Goal: Information Seeking & Learning: Learn about a topic

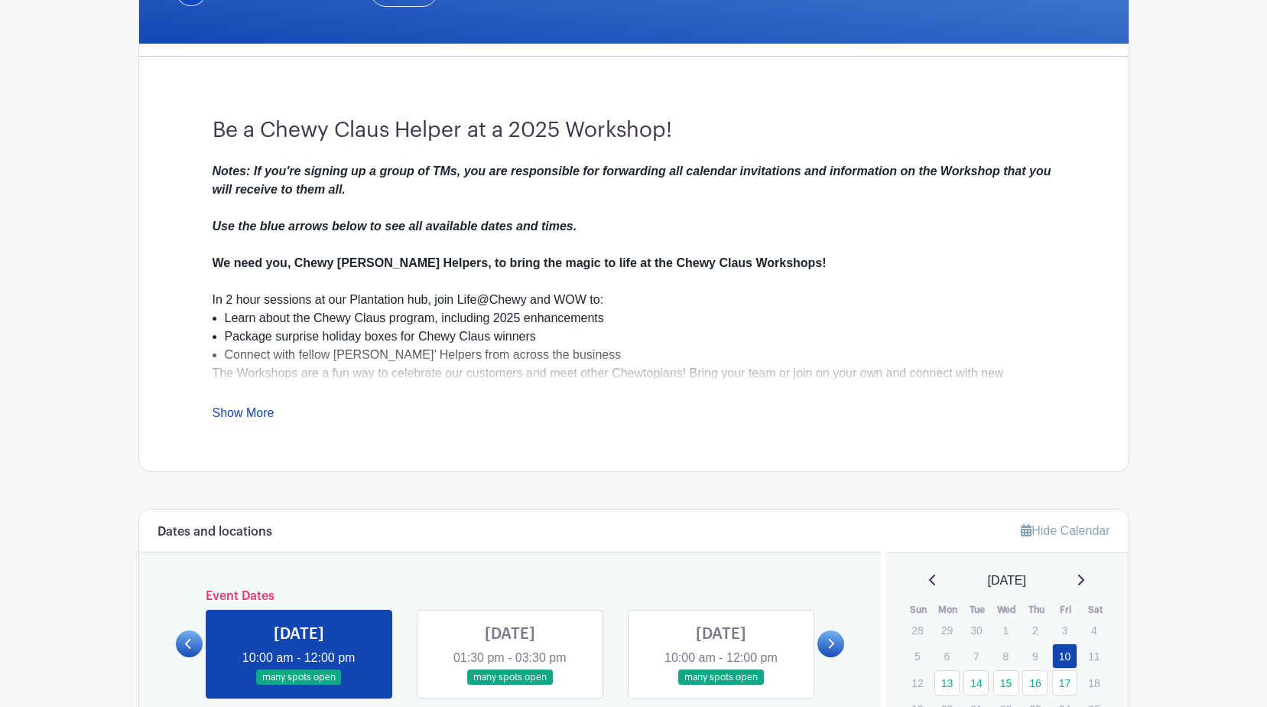
scroll to position [356, 0]
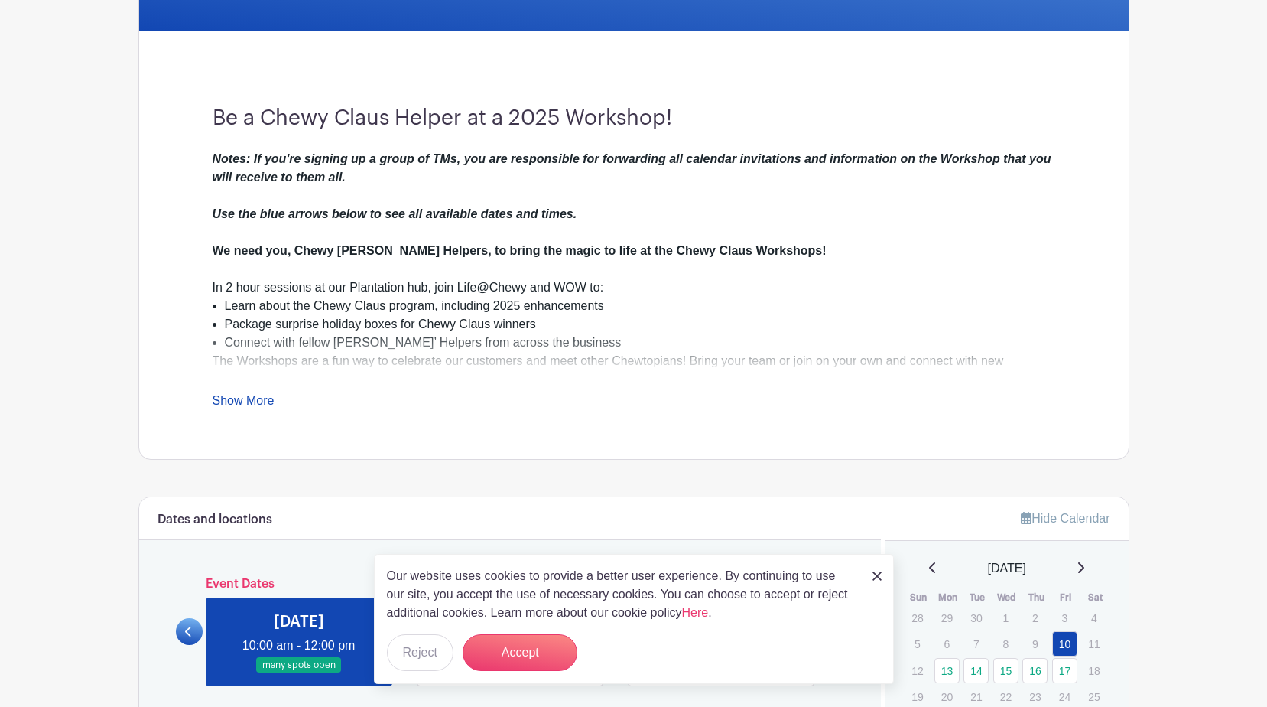
click at [238, 395] on link "Show More" at bounding box center [244, 403] width 62 height 19
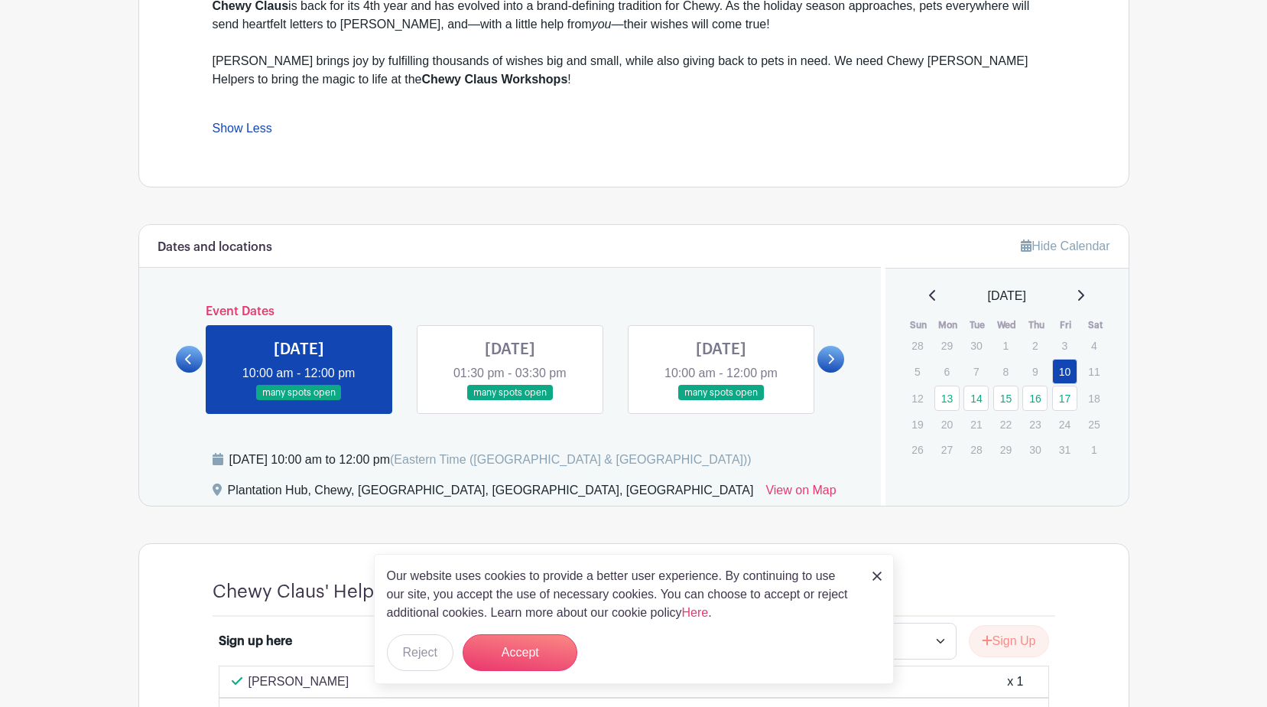
scroll to position [792, 0]
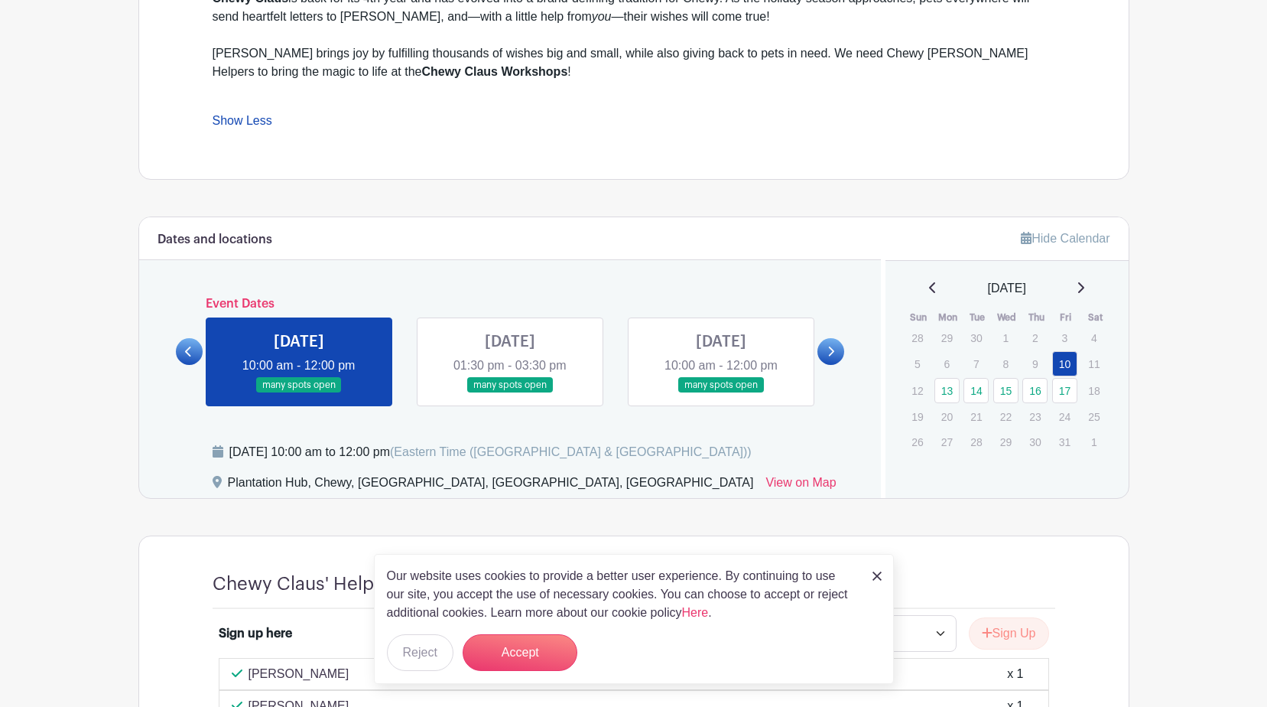
click at [835, 355] on link at bounding box center [831, 351] width 27 height 27
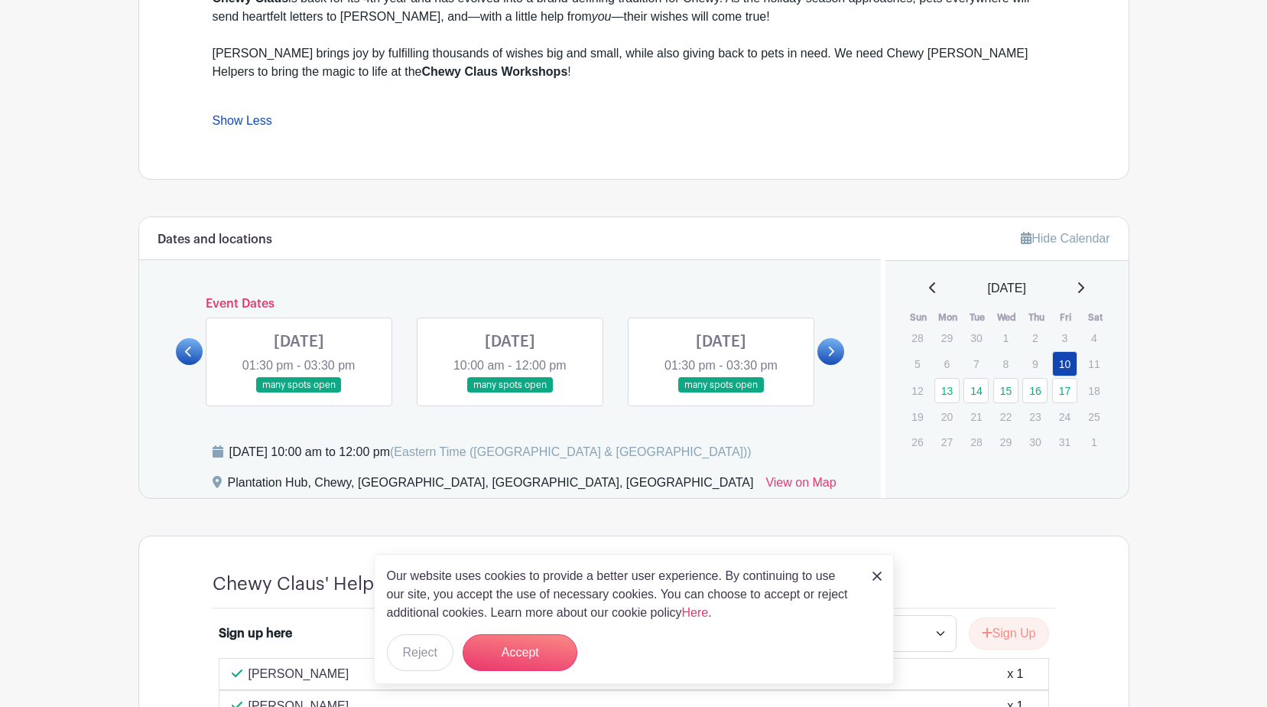
click at [835, 355] on link at bounding box center [831, 351] width 27 height 27
click at [181, 349] on link at bounding box center [189, 351] width 27 height 27
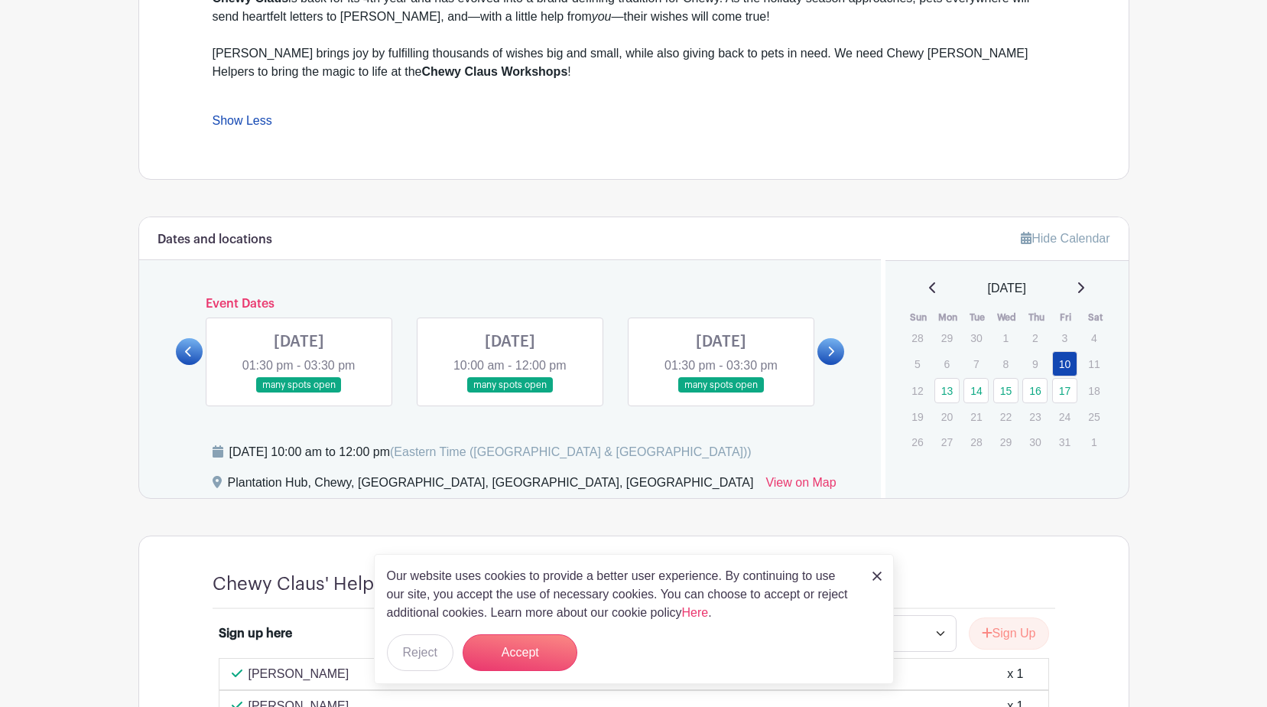
click at [822, 350] on link at bounding box center [831, 351] width 27 height 27
click at [191, 358] on link at bounding box center [189, 351] width 27 height 27
click at [823, 346] on link at bounding box center [831, 351] width 27 height 27
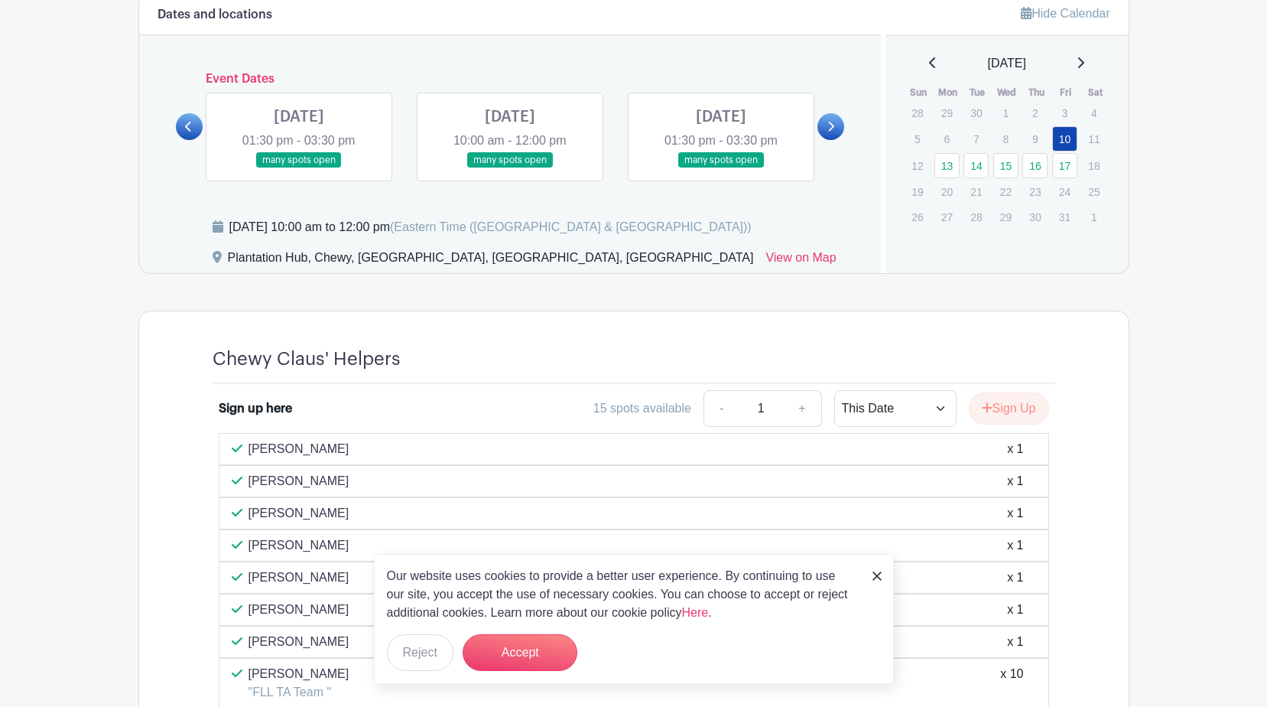
scroll to position [971, 0]
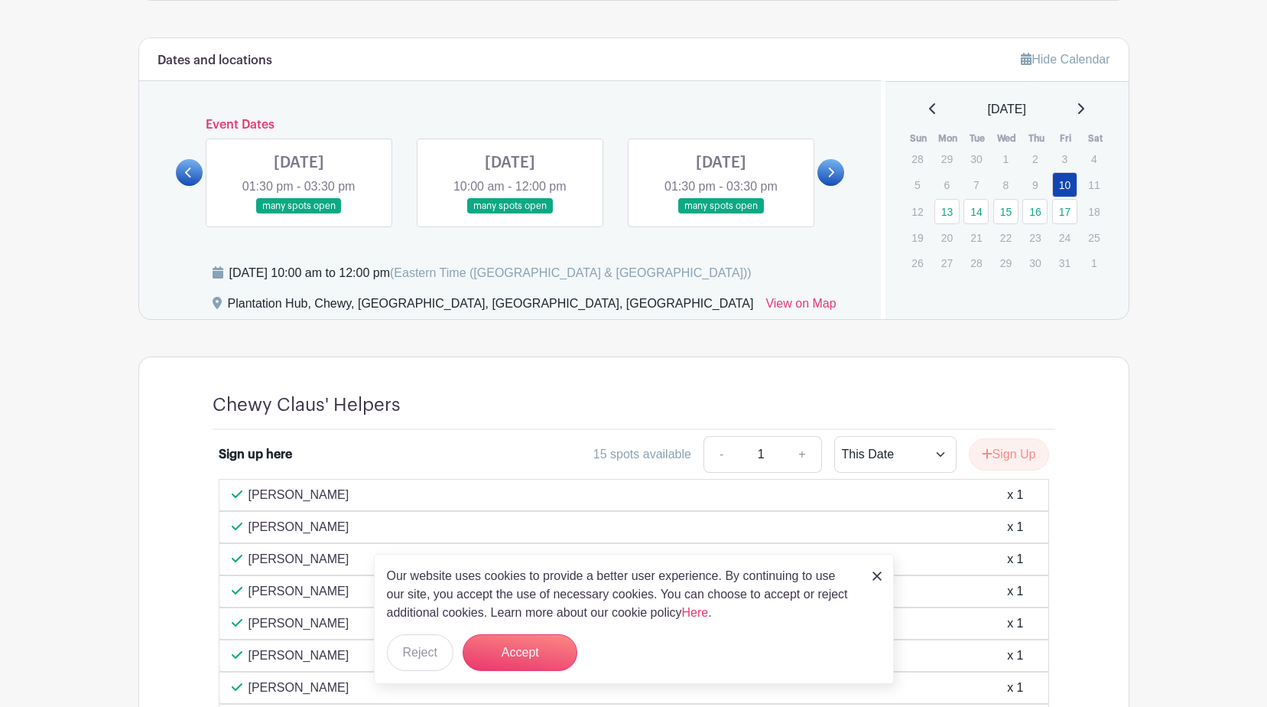
click at [199, 176] on link at bounding box center [189, 172] width 27 height 27
